Goal: Book appointment/travel/reservation

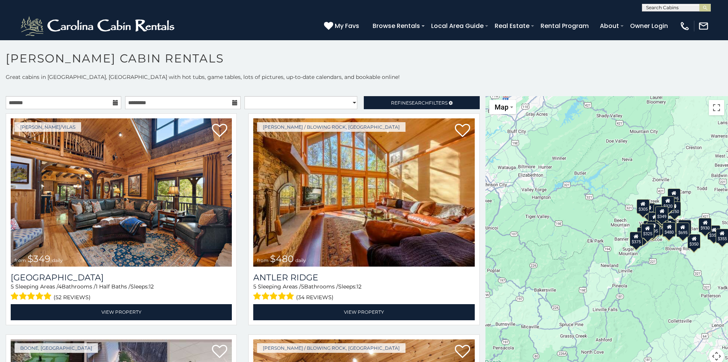
scroll to position [4, 0]
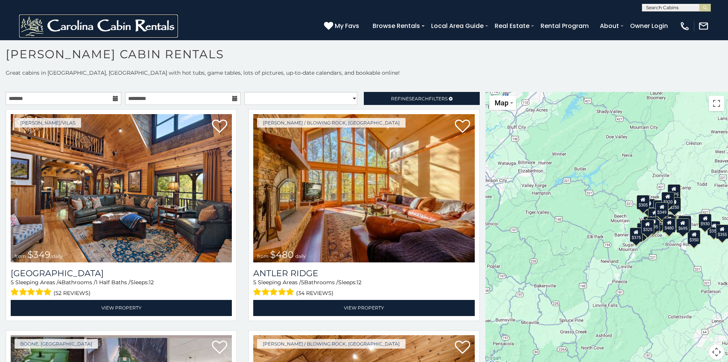
click at [55, 19] on img at bounding box center [98, 26] width 159 height 23
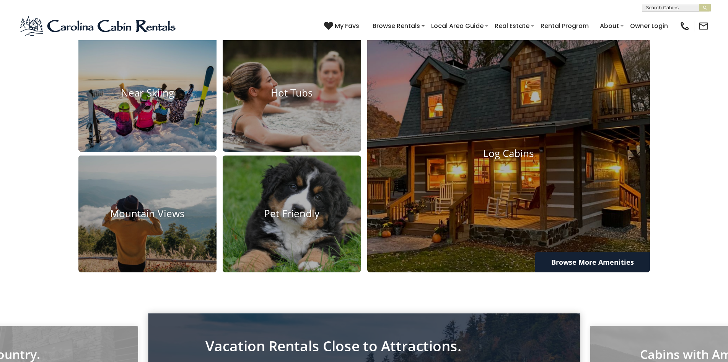
scroll to position [691, 0]
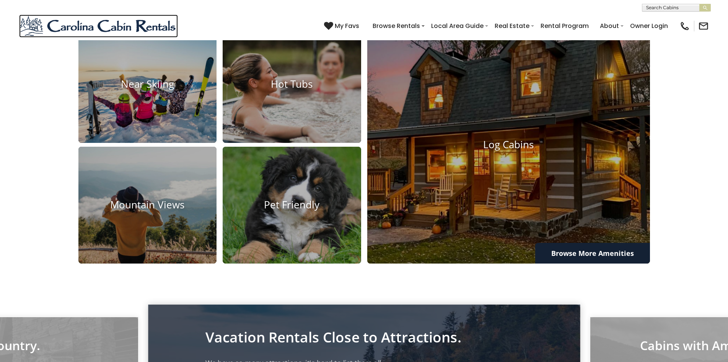
click at [37, 21] on img at bounding box center [98, 26] width 159 height 23
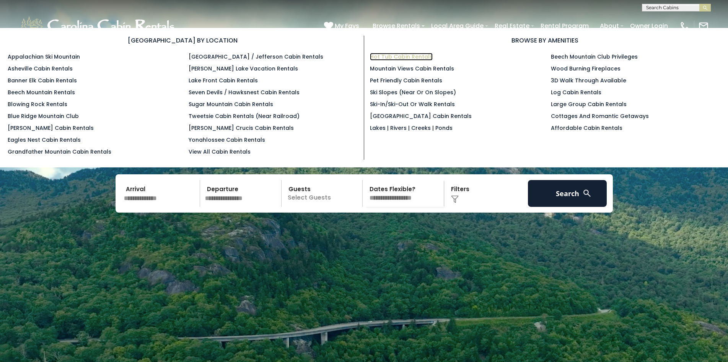
click at [383, 55] on link "Hot Tub Cabin Rentals" at bounding box center [401, 57] width 63 height 8
